Goal: Information Seeking & Learning: Learn about a topic

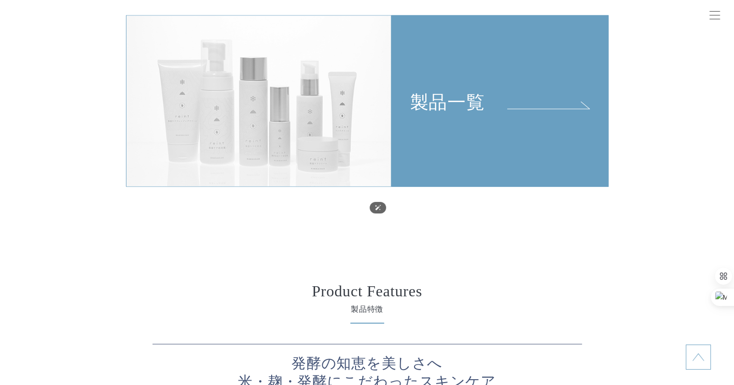
scroll to position [2142, 0]
click at [415, 89] on div "製品一覧" at bounding box center [500, 63] width 216 height 97
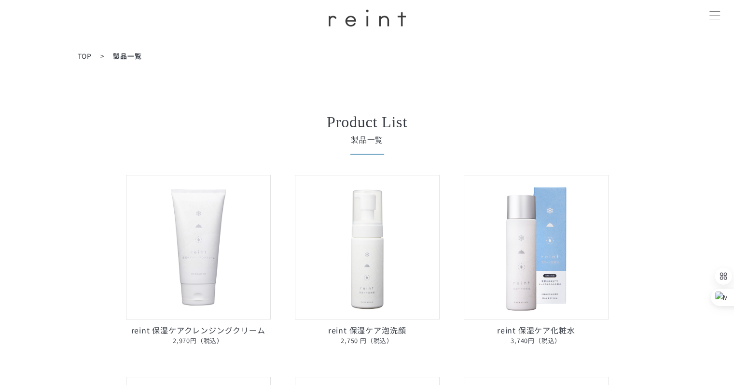
click at [707, 21] on div at bounding box center [714, 16] width 24 height 24
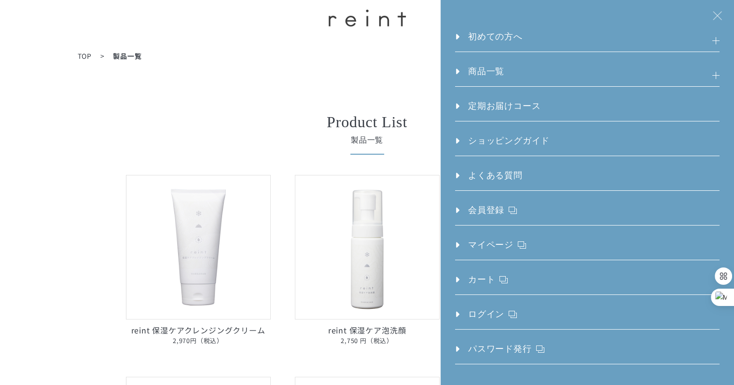
click at [629, 83] on h3 "商品一覧" at bounding box center [587, 75] width 264 height 21
